Goal: Information Seeking & Learning: Check status

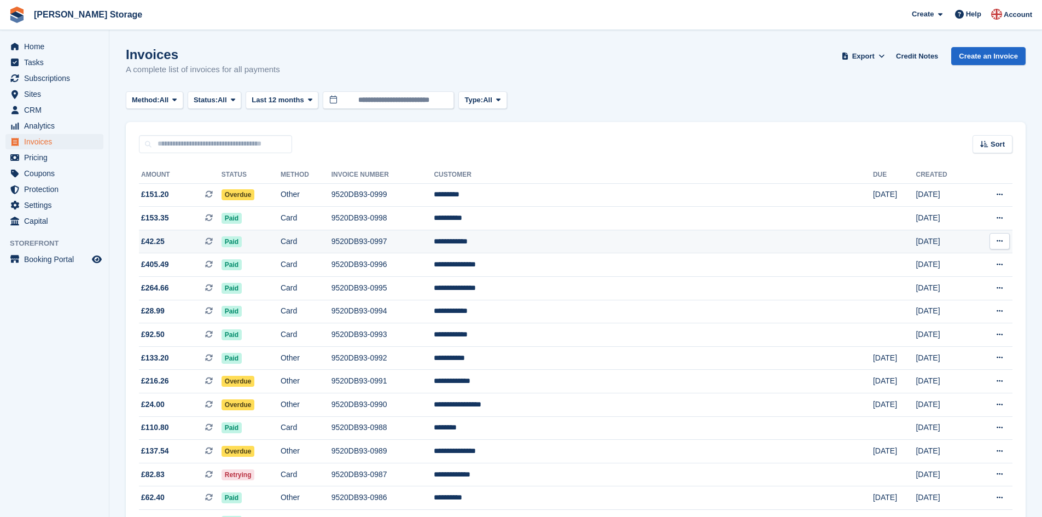
scroll to position [14, 0]
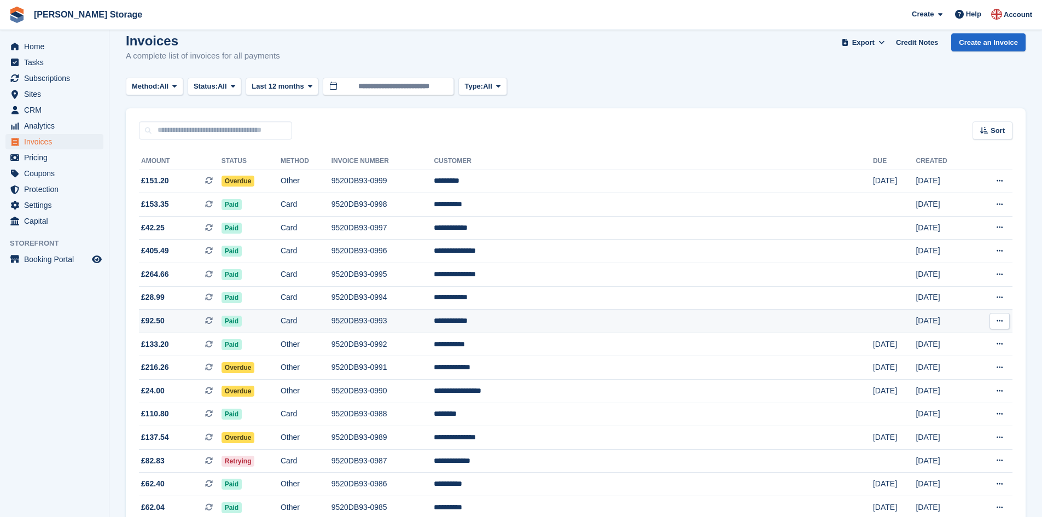
click at [434, 320] on td "9520DB93-0993" at bounding box center [382, 322] width 103 height 24
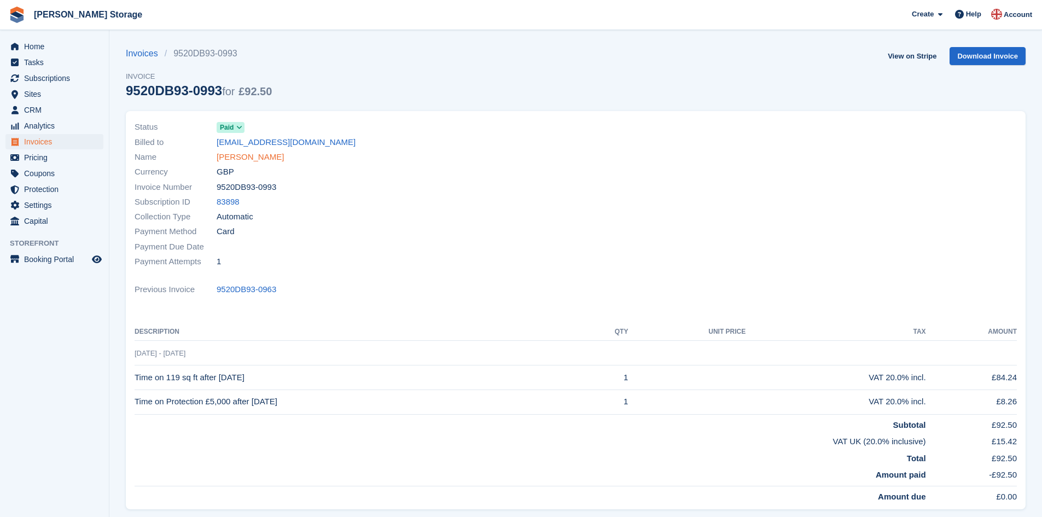
click at [242, 156] on link "[PERSON_NAME]" at bounding box center [250, 157] width 67 height 13
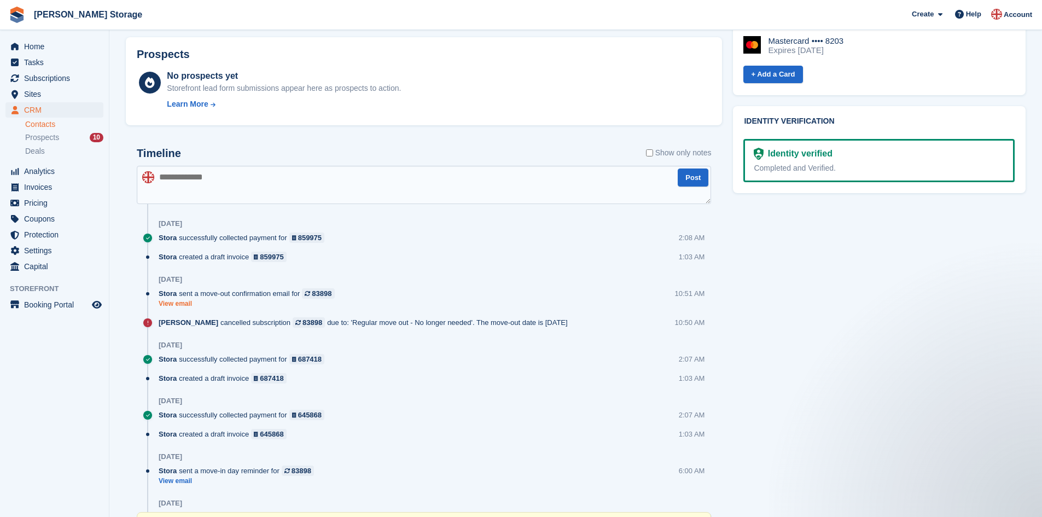
click at [178, 304] on link "View email" at bounding box center [250, 303] width 182 height 9
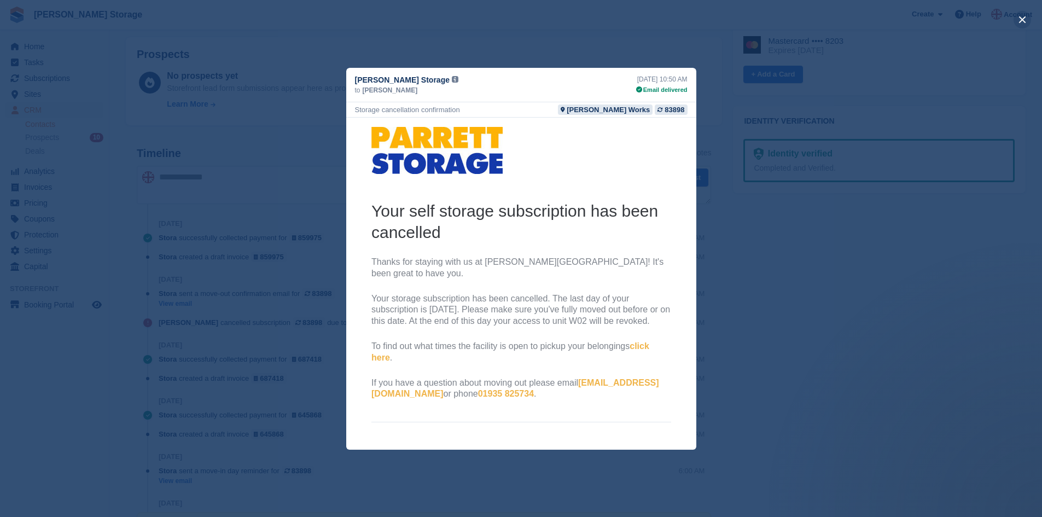
click at [1023, 20] on button "close" at bounding box center [1023, 20] width 18 height 18
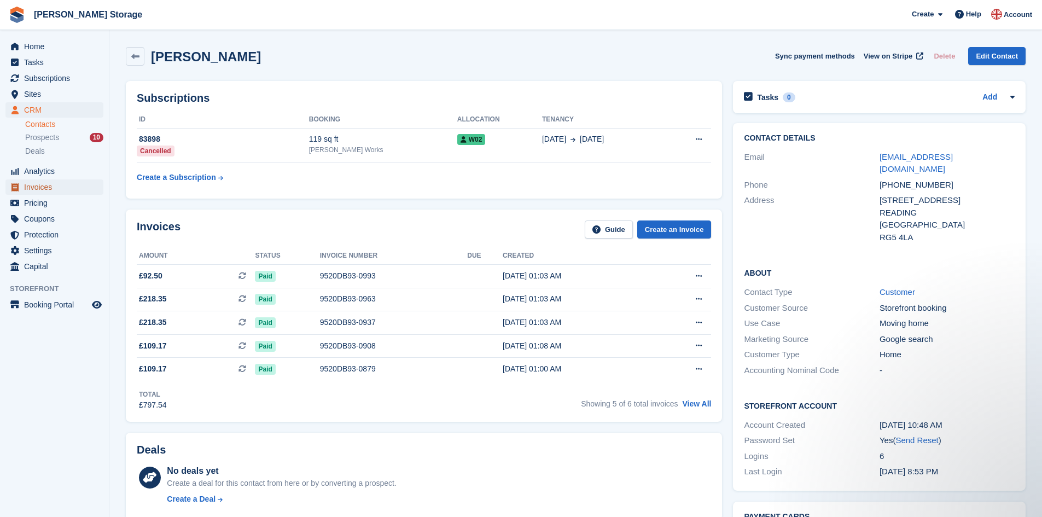
click at [61, 188] on span "Invoices" at bounding box center [57, 186] width 66 height 15
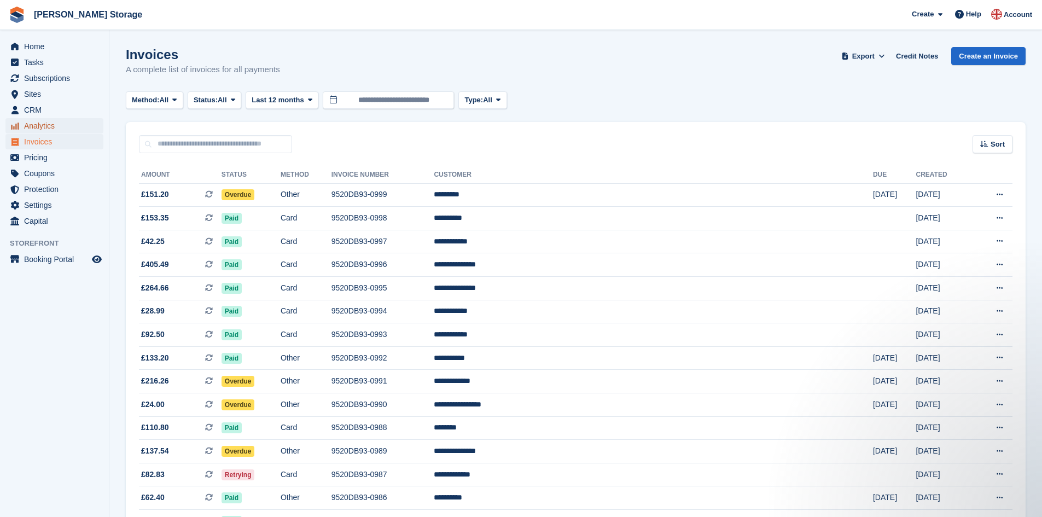
click at [48, 123] on span "Analytics" at bounding box center [57, 125] width 66 height 15
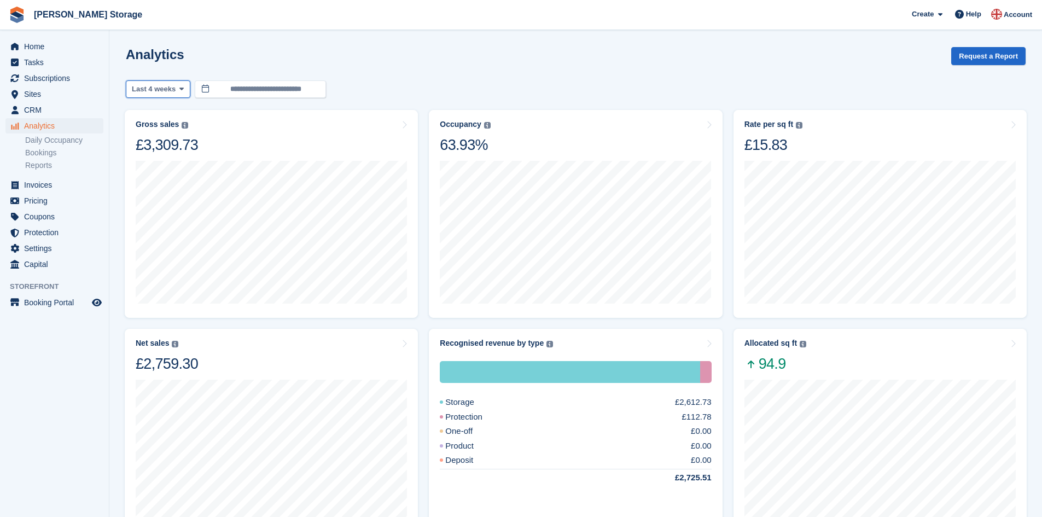
click at [166, 89] on span "Last 4 weeks" at bounding box center [154, 89] width 44 height 11
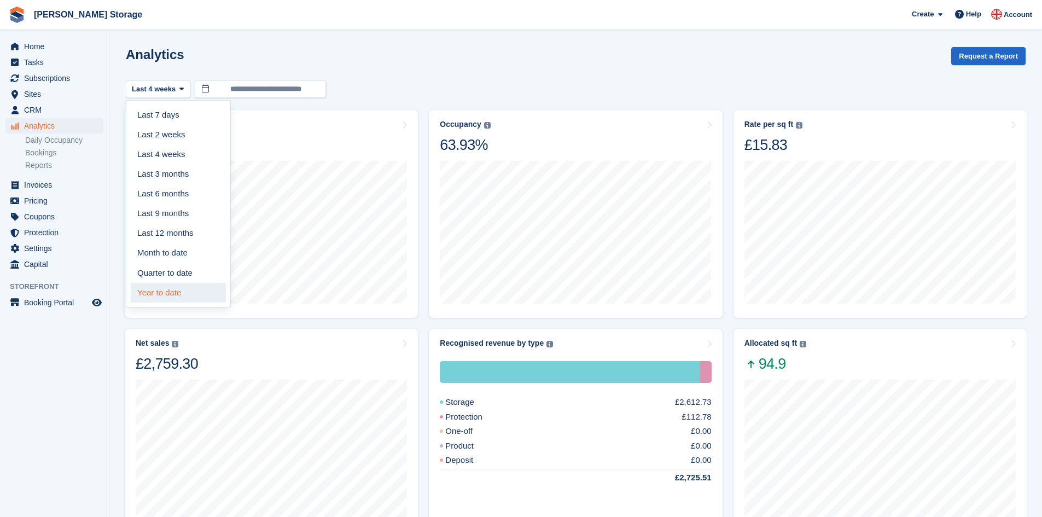
click at [180, 287] on link "Year to date" at bounding box center [178, 293] width 95 height 20
